Goal: Information Seeking & Learning: Compare options

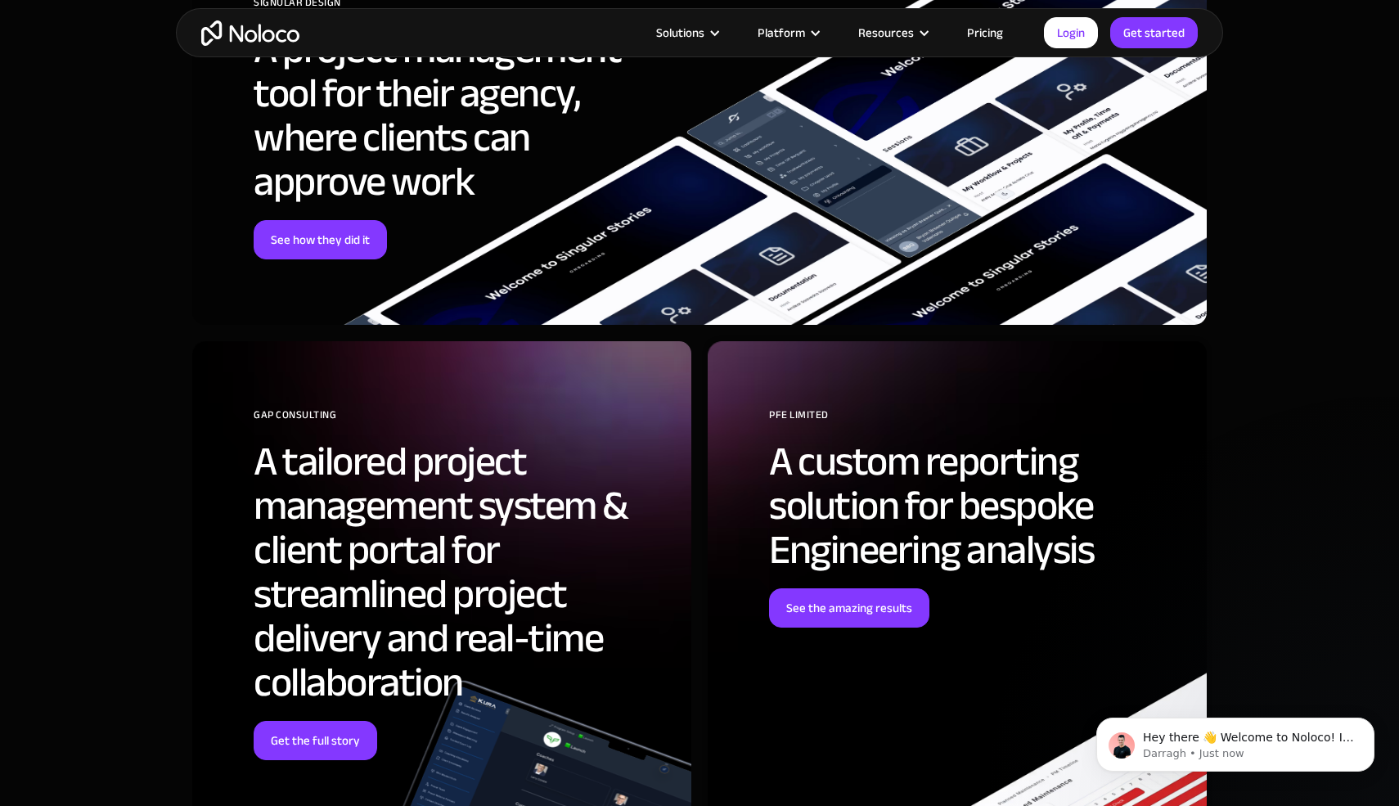
scroll to position [3960, 0]
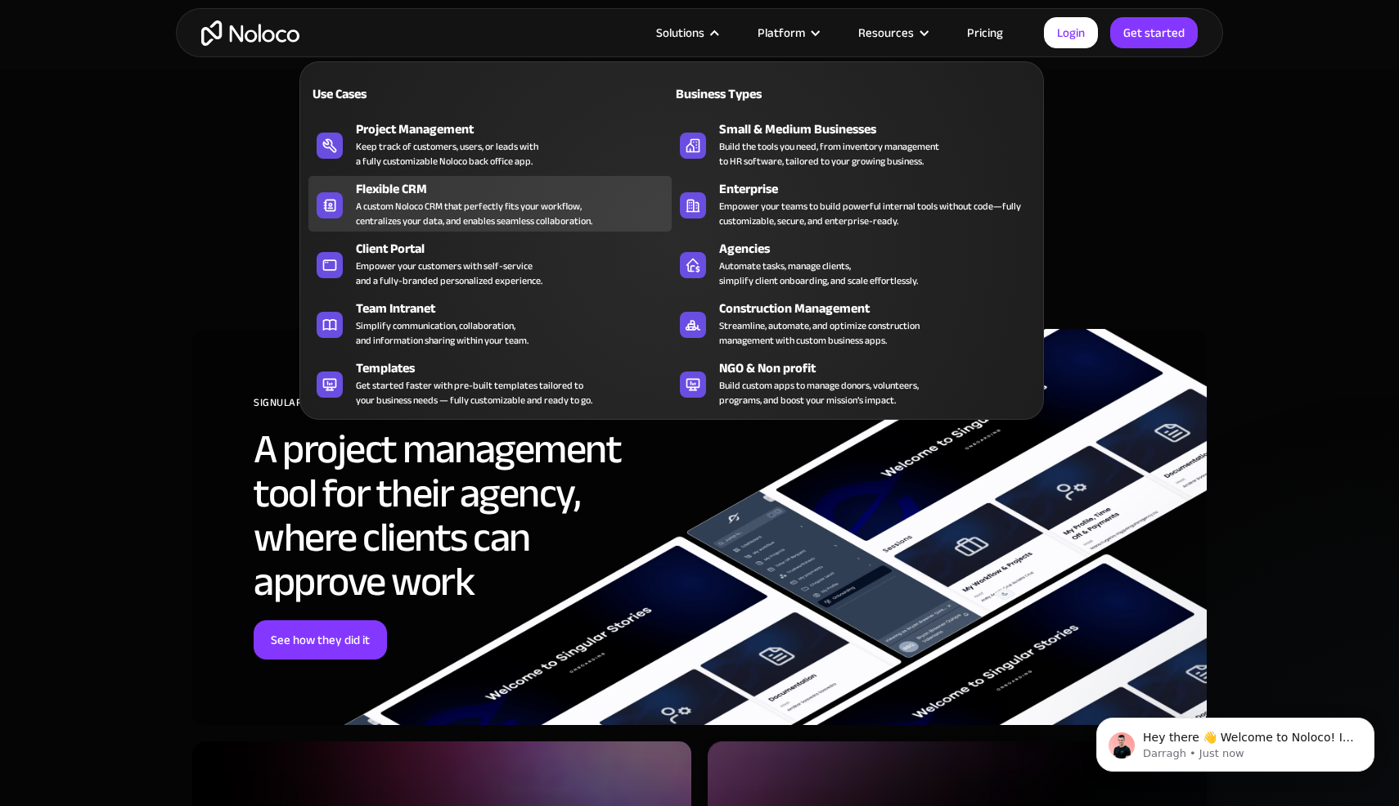
click at [447, 189] on div "Flexible CRM" at bounding box center [517, 189] width 323 height 20
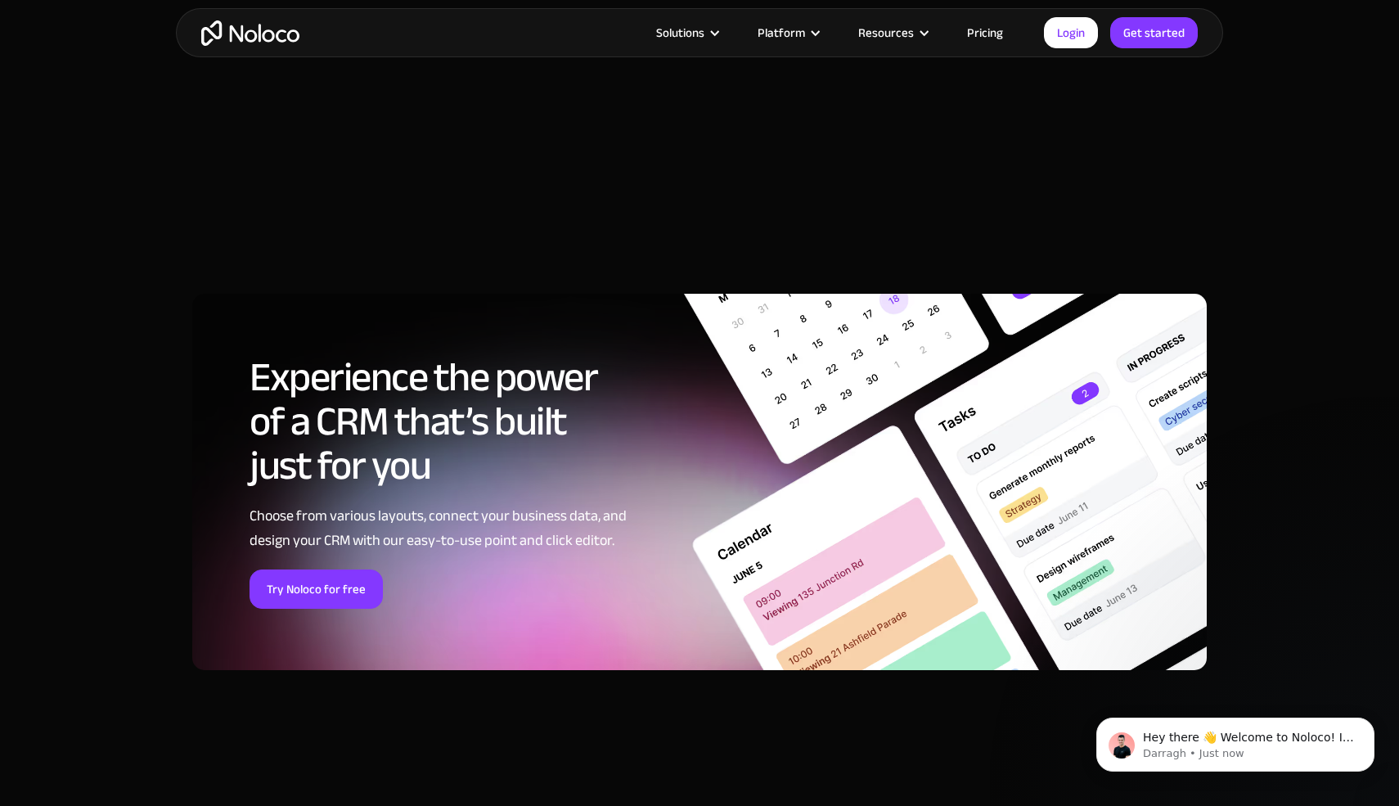
scroll to position [6382, 0]
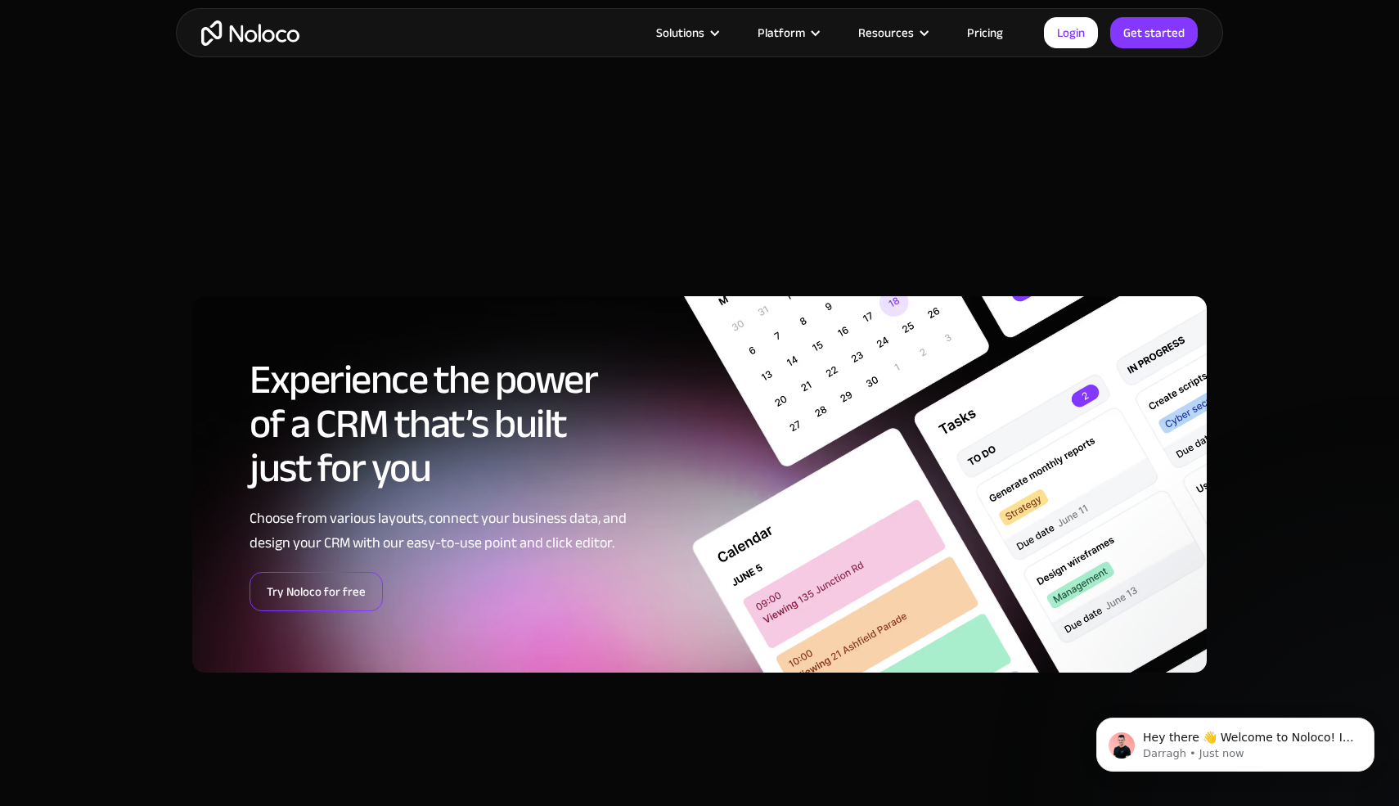
click at [374, 585] on link "Try Noloco for free" at bounding box center [315, 591] width 133 height 39
click at [1188, 739] on span "Hey there 👋 Welcome to Noloco! If you have any questions, just reply to this me…" at bounding box center [1248, 761] width 211 height 62
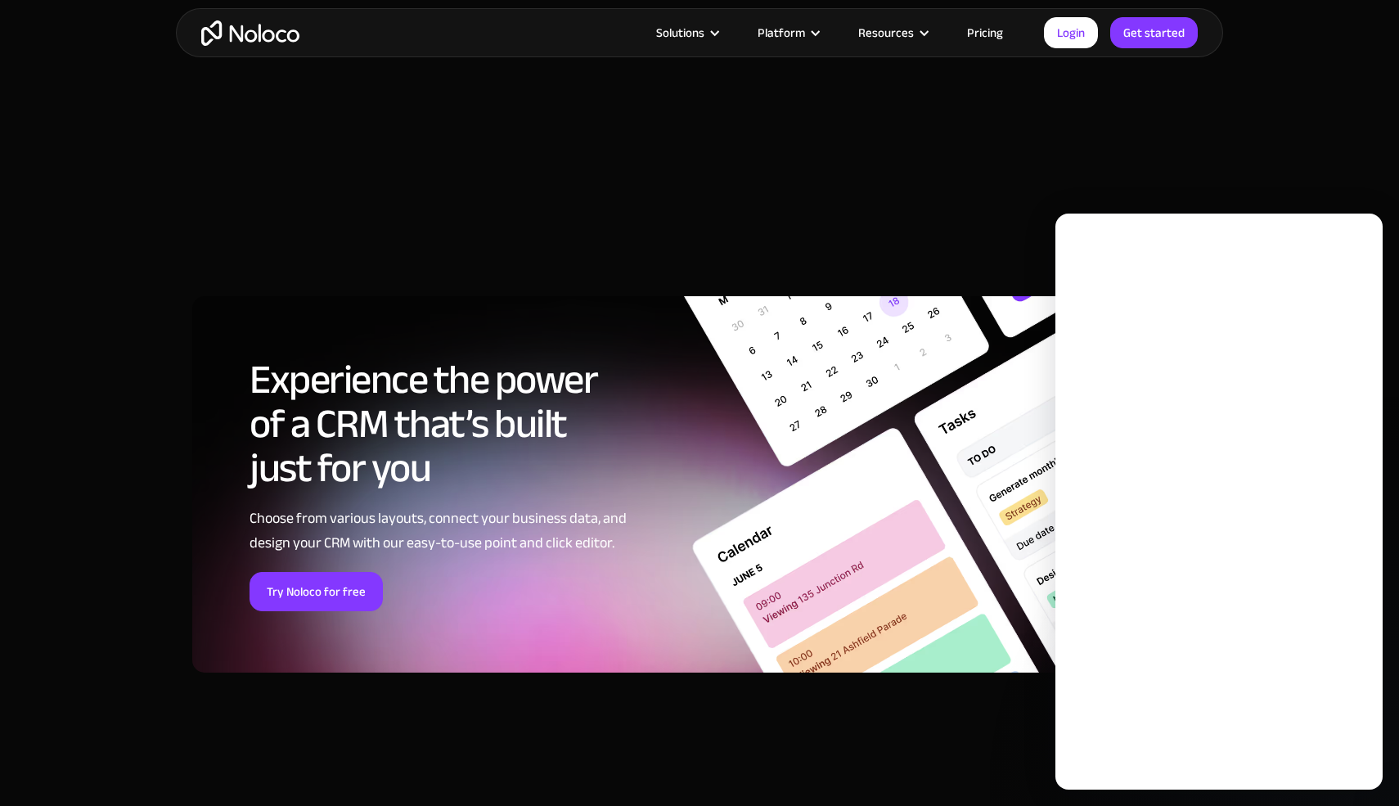
scroll to position [0, 0]
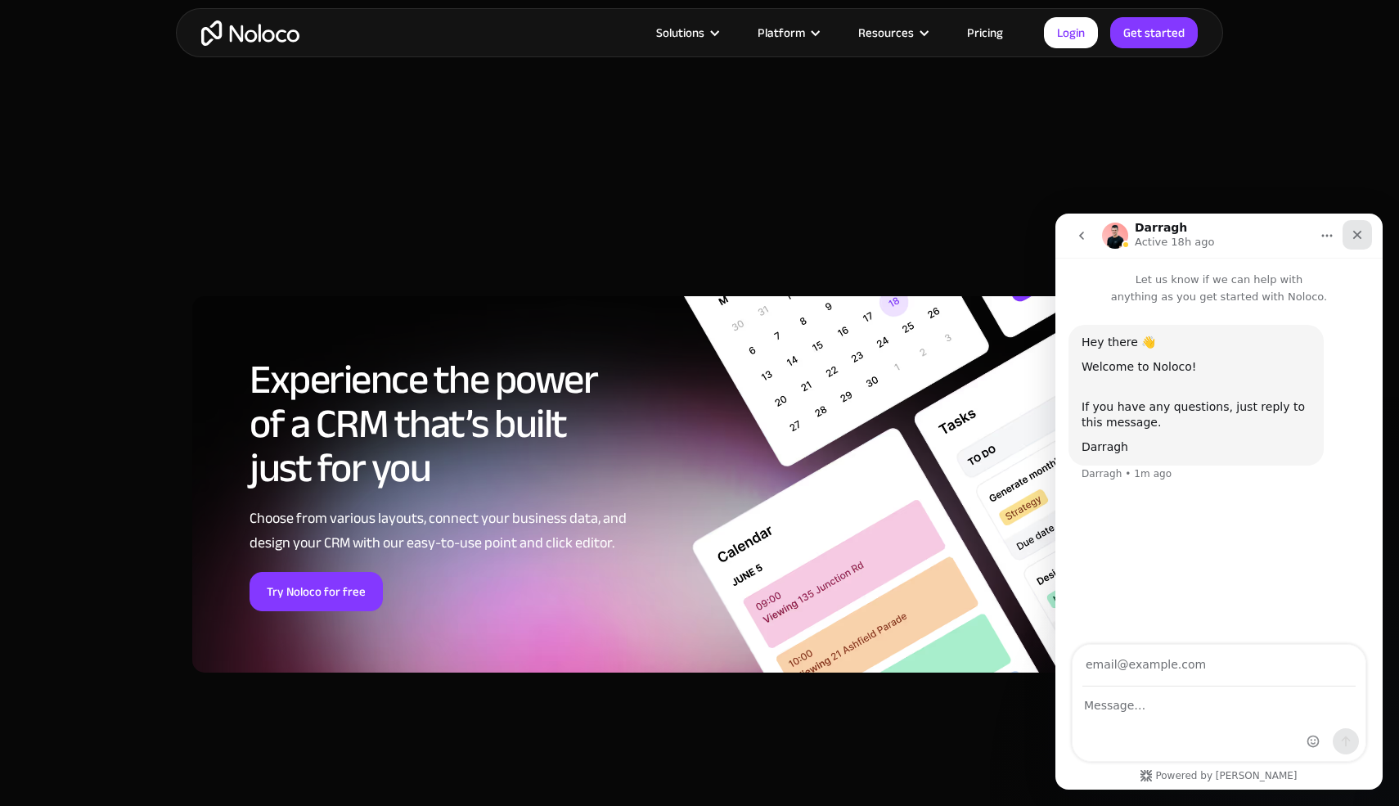
click at [1363, 236] on icon "Close" at bounding box center [1356, 234] width 13 height 13
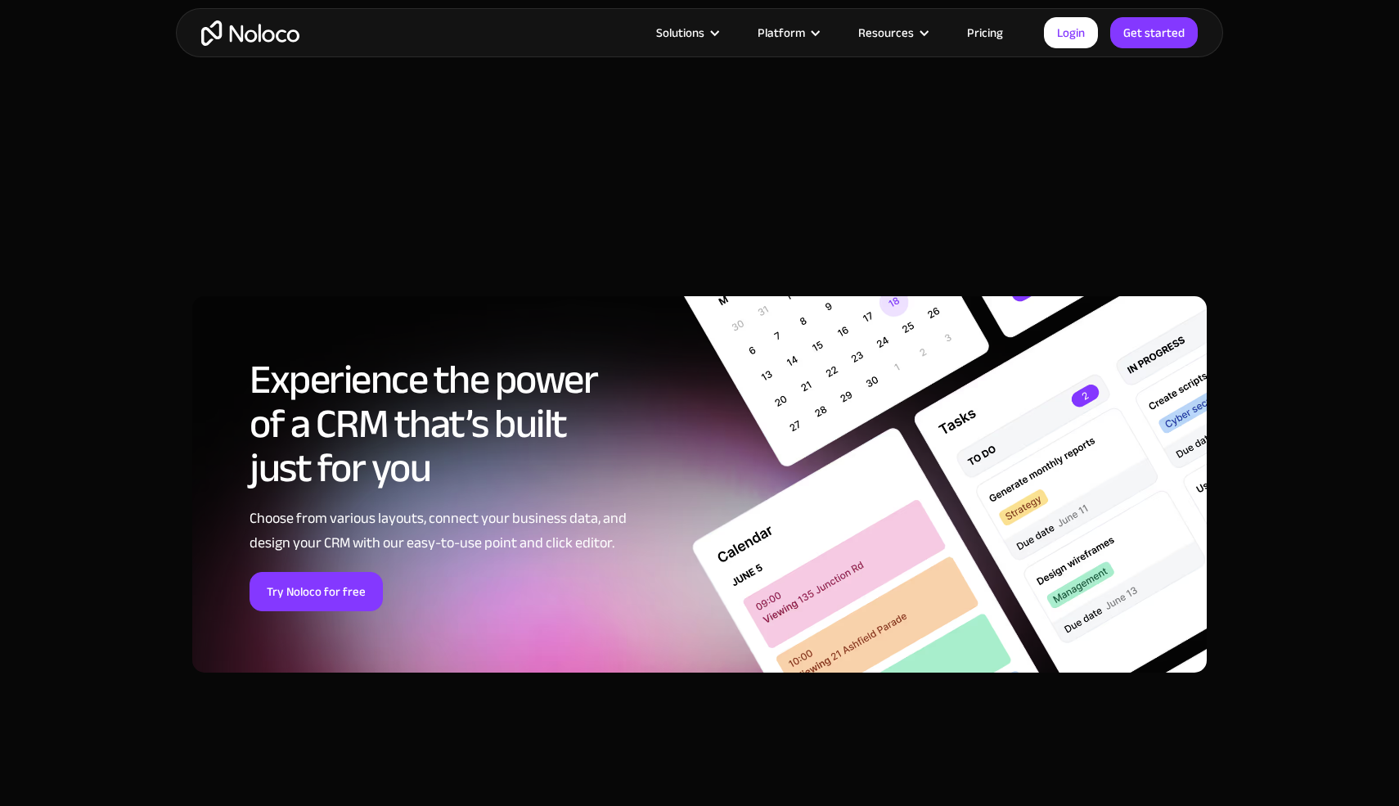
click at [978, 31] on link "Pricing" at bounding box center [984, 32] width 77 height 21
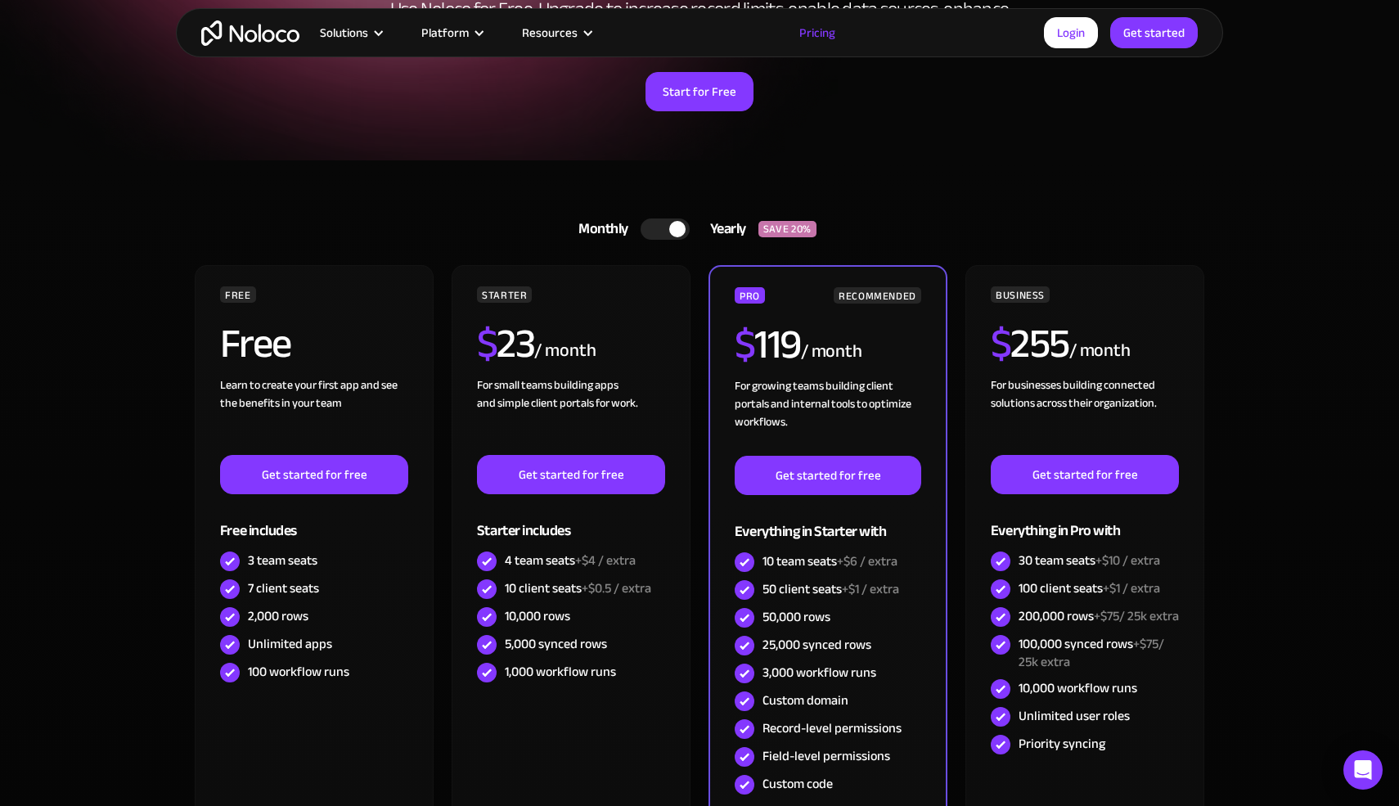
scroll to position [240, 0]
click at [668, 224] on div at bounding box center [664, 228] width 49 height 21
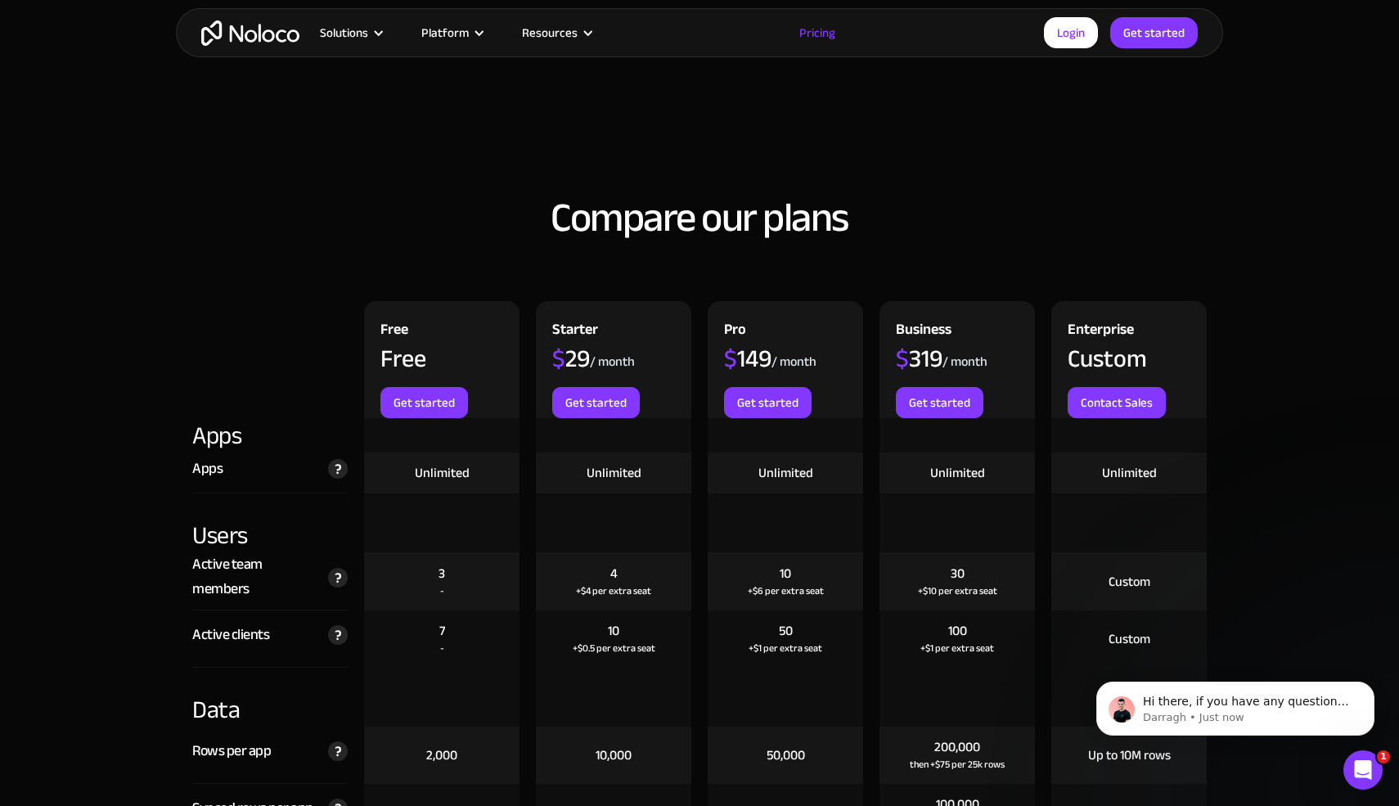
scroll to position [1448, 0]
